Goal: Information Seeking & Learning: Understand process/instructions

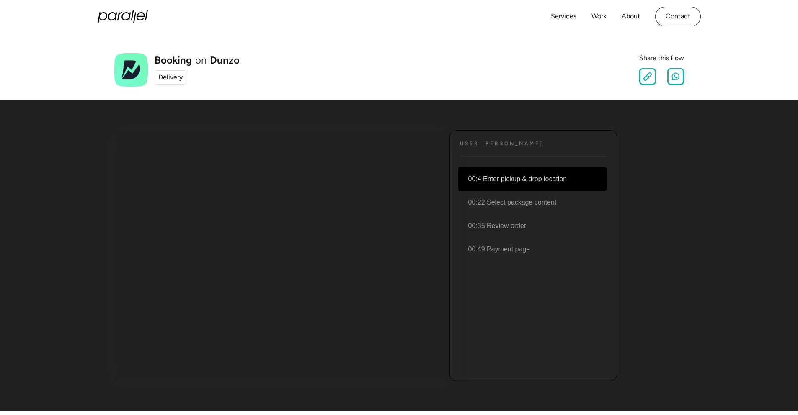
click at [525, 178] on li "00:4 Enter pickup & drop location" at bounding box center [532, 178] width 148 height 23
click at [567, 15] on link "Services" at bounding box center [564, 16] width 26 height 12
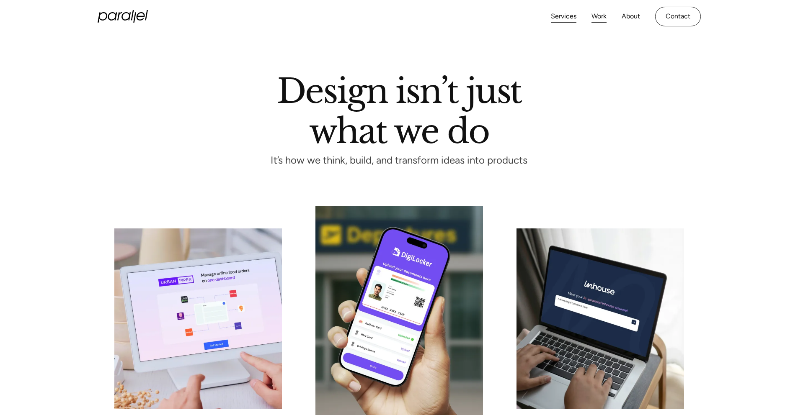
click at [603, 13] on link "Work" at bounding box center [598, 16] width 15 height 12
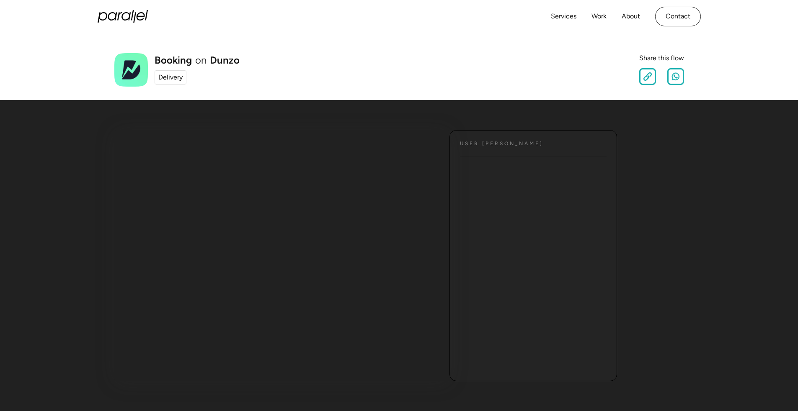
drag, startPoint x: 616, startPoint y: 201, endPoint x: 614, endPoint y: 255, distance: 54.0
click at [614, 255] on div "User JOurney Text Booking on Dunzo Delivery" at bounding box center [398, 255] width 569 height 285
click at [692, 224] on div "User JOurney Text Booking on Dunzo Delivery" at bounding box center [399, 255] width 798 height 285
